Goal: Navigation & Orientation: Understand site structure

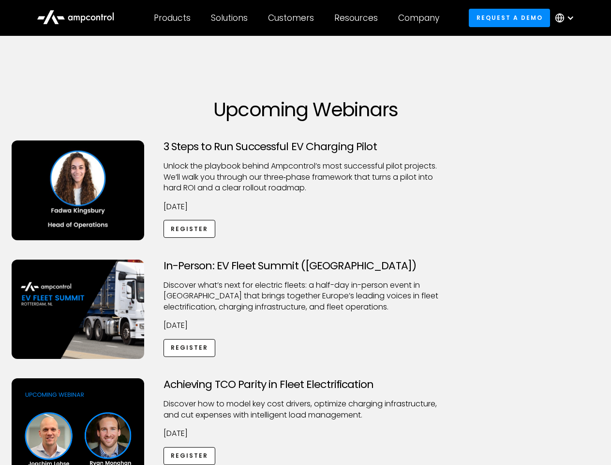
click at [298, 18] on div "Customers" at bounding box center [291, 18] width 46 height 11
click at [172, 18] on div "Products" at bounding box center [172, 18] width 37 height 11
click at [230, 18] on div "Solutions" at bounding box center [229, 18] width 37 height 11
click at [293, 18] on div "Customers" at bounding box center [291, 18] width 46 height 11
click at [358, 18] on div "Resources" at bounding box center [356, 18] width 44 height 11
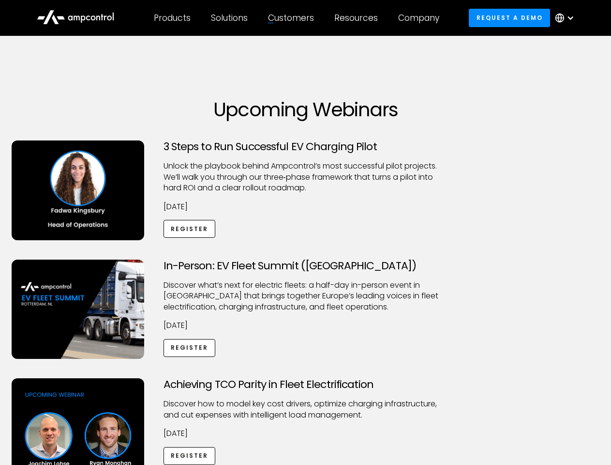
click at [422, 18] on div "Company" at bounding box center [418, 18] width 41 height 11
click at [567, 18] on div at bounding box center [571, 18] width 8 height 8
